Goal: Transaction & Acquisition: Download file/media

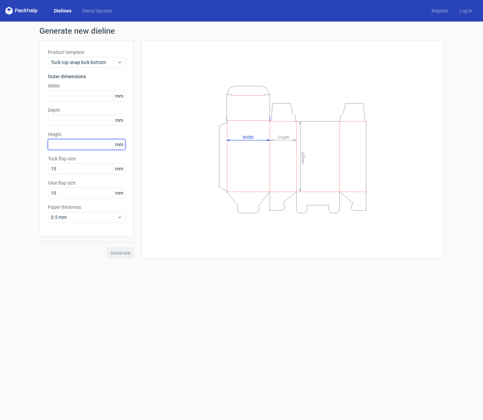
click at [70, 148] on input "text" at bounding box center [86, 144] width 77 height 11
type input "40"
click at [80, 98] on input "text" at bounding box center [86, 96] width 77 height 11
click at [106, 121] on input "text" at bounding box center [86, 120] width 77 height 11
drag, startPoint x: 73, startPoint y: 96, endPoint x: -1, endPoint y: 97, distance: 74.0
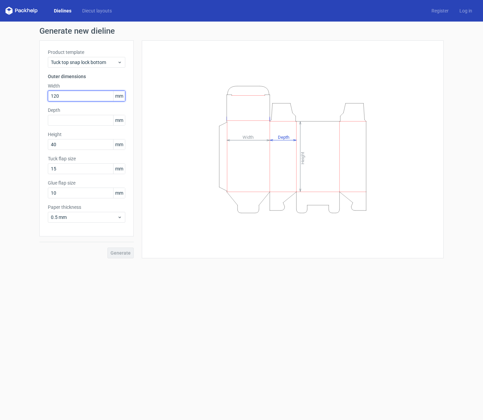
click at [0, 97] on html "Dielines Diecut layouts Register Log in Generate new dieline Product template T…" at bounding box center [241, 210] width 483 height 420
type input "0"
drag, startPoint x: 69, startPoint y: 96, endPoint x: 0, endPoint y: 89, distance: 69.3
click at [0, 89] on html "Dielines Diecut layouts Register Log in Generate new dieline Product template T…" at bounding box center [241, 210] width 483 height 420
type input "130"
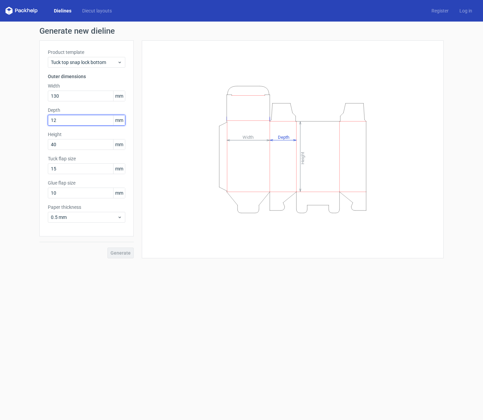
type input "120"
click at [128, 250] on span "Generate" at bounding box center [120, 252] width 20 height 5
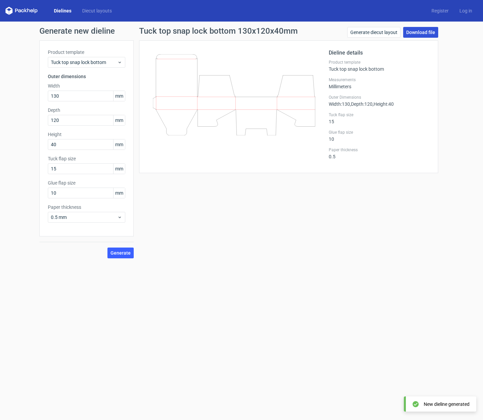
click at [425, 33] on link "Download file" at bounding box center [420, 32] width 35 height 11
click at [61, 10] on link "Dielines" at bounding box center [62, 10] width 28 height 7
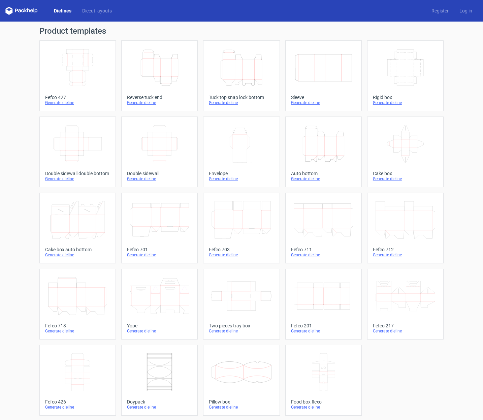
click at [72, 58] on icon "Width Depth Height" at bounding box center [78, 68] width 60 height 38
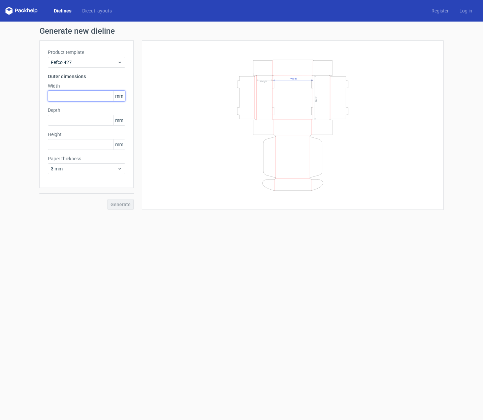
click at [85, 96] on input "text" at bounding box center [86, 96] width 77 height 11
type input "130"
type input "40"
click at [62, 145] on input "text" at bounding box center [86, 144] width 77 height 11
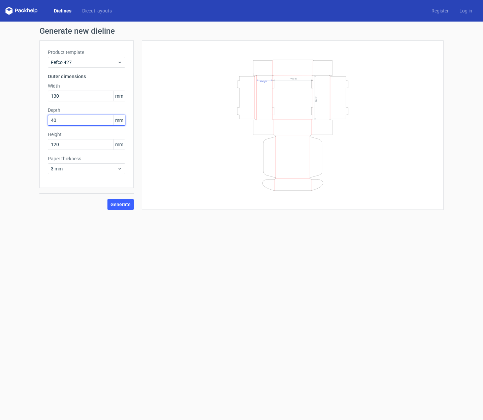
click at [81, 118] on input "40" at bounding box center [86, 120] width 77 height 11
drag, startPoint x: 82, startPoint y: 119, endPoint x: -7, endPoint y: 115, distance: 88.6
click at [0, 115] on html "Dielines Diecut layouts Register Log in Generate new dieline Product template F…" at bounding box center [241, 210] width 483 height 420
drag, startPoint x: 77, startPoint y: 143, endPoint x: 9, endPoint y: 143, distance: 67.6
click at [10, 143] on div "Generate new dieline Product template Fefco 427 Outer dimensions Width 130 mm D…" at bounding box center [241, 118] width 483 height 193
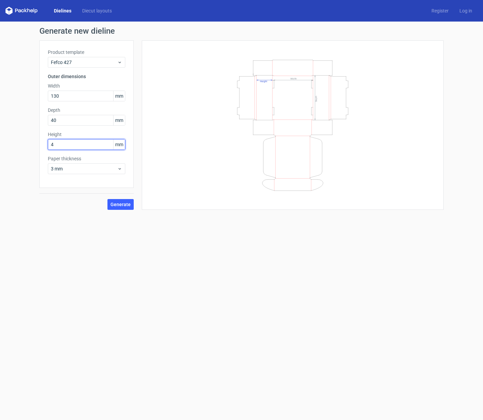
type input "40"
click at [70, 119] on input "40" at bounding box center [86, 120] width 77 height 11
type input "120"
click at [87, 96] on input "130" at bounding box center [86, 96] width 77 height 11
click at [104, 167] on span "3 mm" at bounding box center [84, 168] width 66 height 7
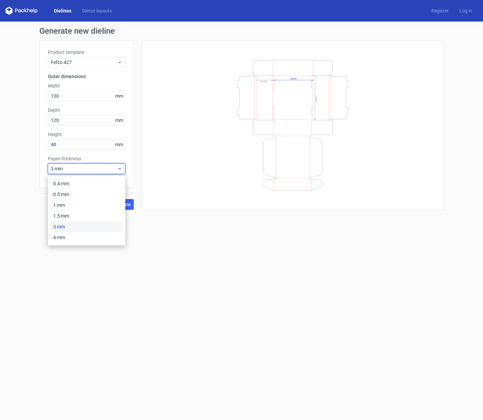
click at [104, 167] on span "3 mm" at bounding box center [84, 168] width 66 height 7
click at [104, 165] on div "3 mm" at bounding box center [86, 168] width 77 height 11
click at [77, 236] on div "4 mm" at bounding box center [86, 237] width 72 height 11
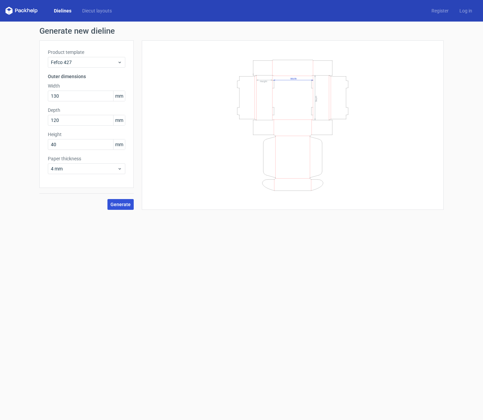
click at [127, 203] on span "Generate" at bounding box center [120, 204] width 20 height 5
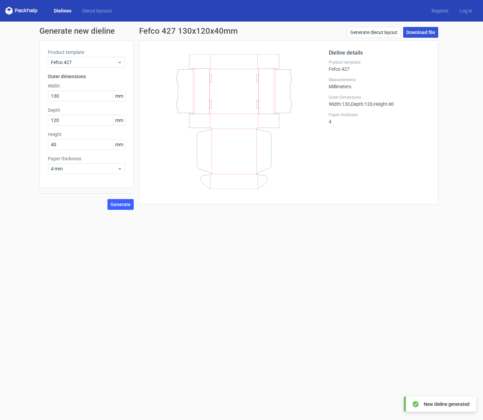
click at [421, 32] on link "Download file" at bounding box center [420, 32] width 35 height 11
